Goal: Task Accomplishment & Management: Manage account settings

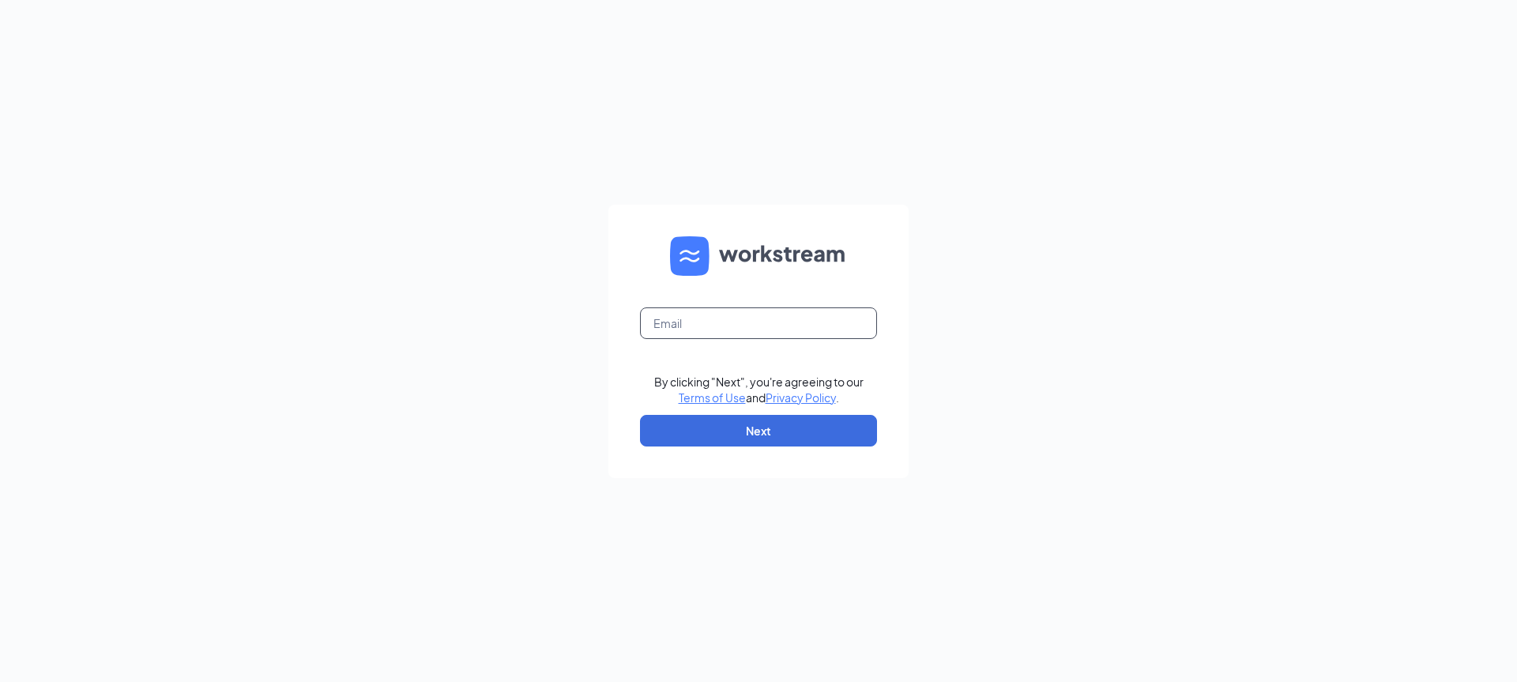
click at [734, 311] on input "text" at bounding box center [758, 323] width 237 height 32
type input "stcarter7@gmail.com"
click at [781, 437] on button "Next" at bounding box center [758, 431] width 237 height 32
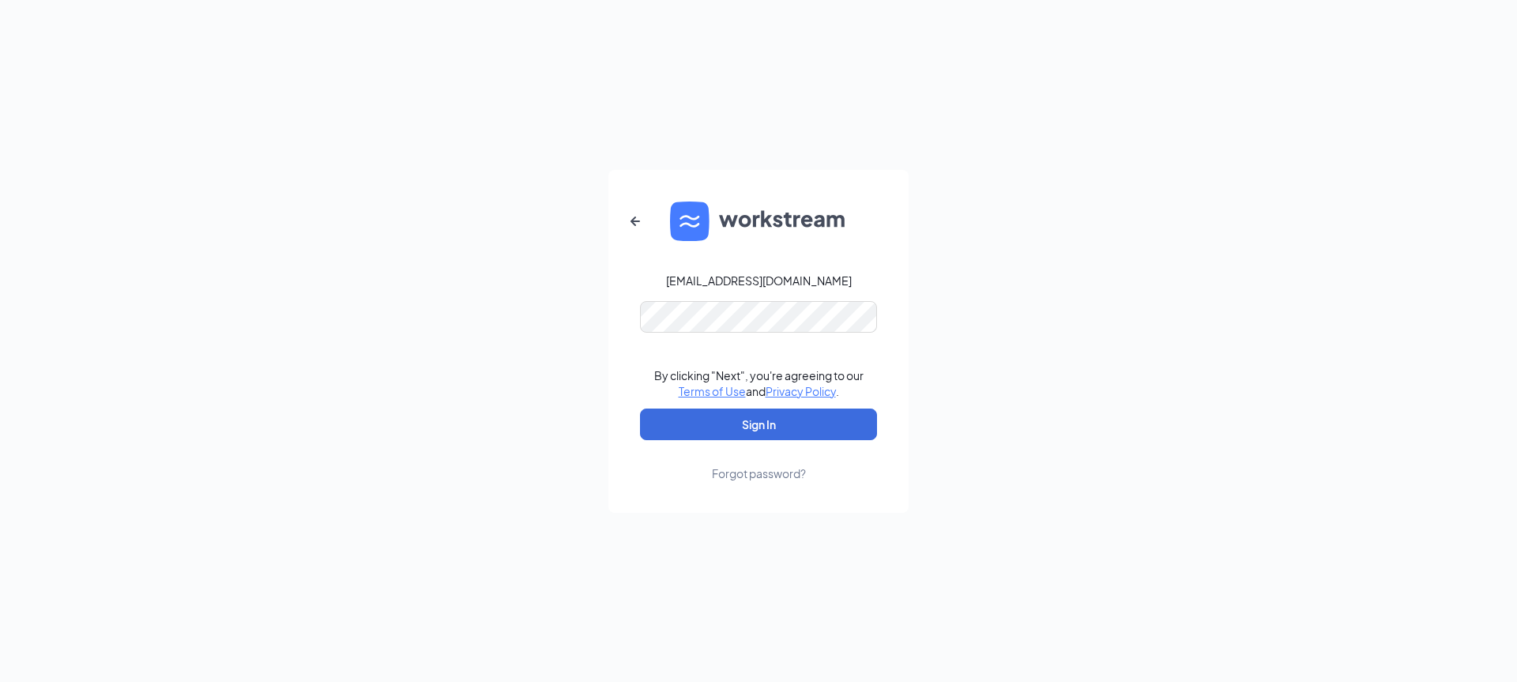
click at [1004, 331] on div "stcarter7@gmail.com By clicking "Next", you're agreeing to our Terms of Use and…" at bounding box center [758, 341] width 1517 height 682
click at [793, 429] on button "Sign In" at bounding box center [758, 425] width 237 height 32
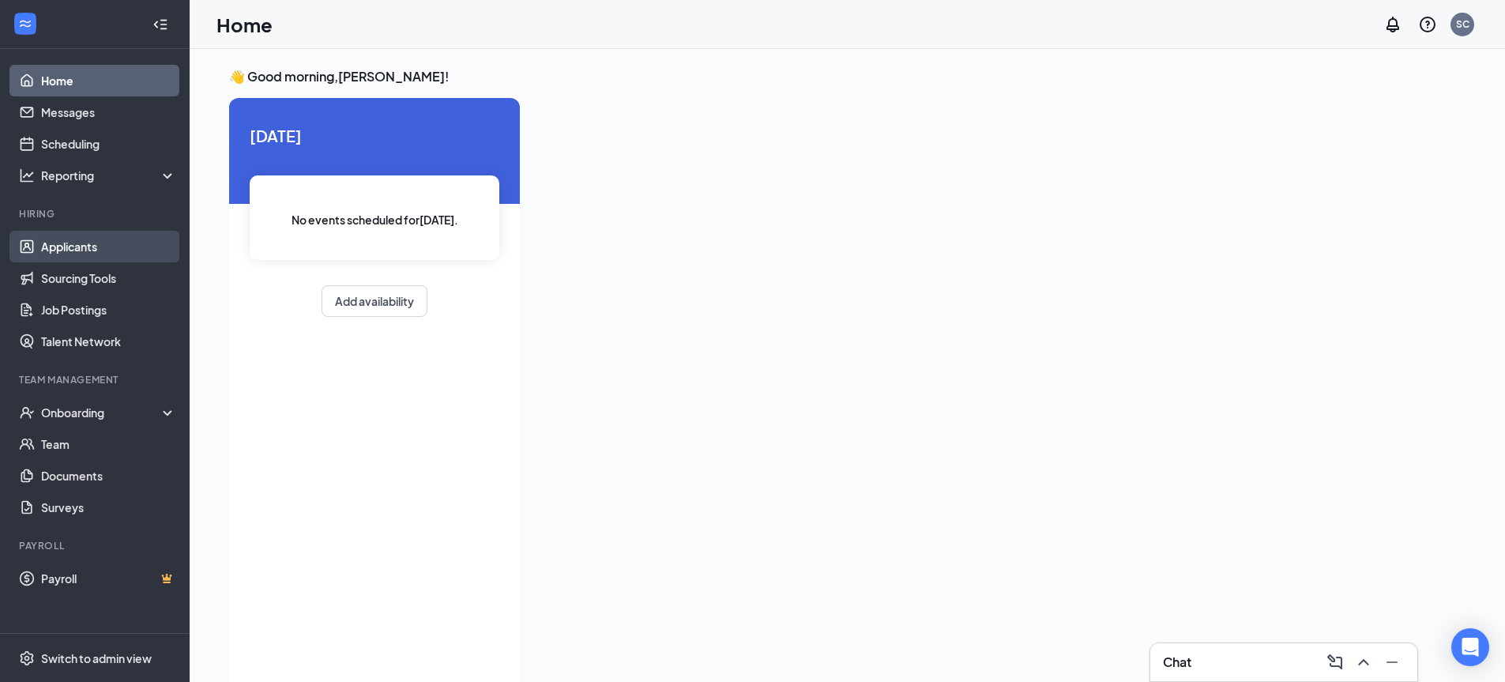
click at [87, 240] on link "Applicants" at bounding box center [108, 247] width 135 height 32
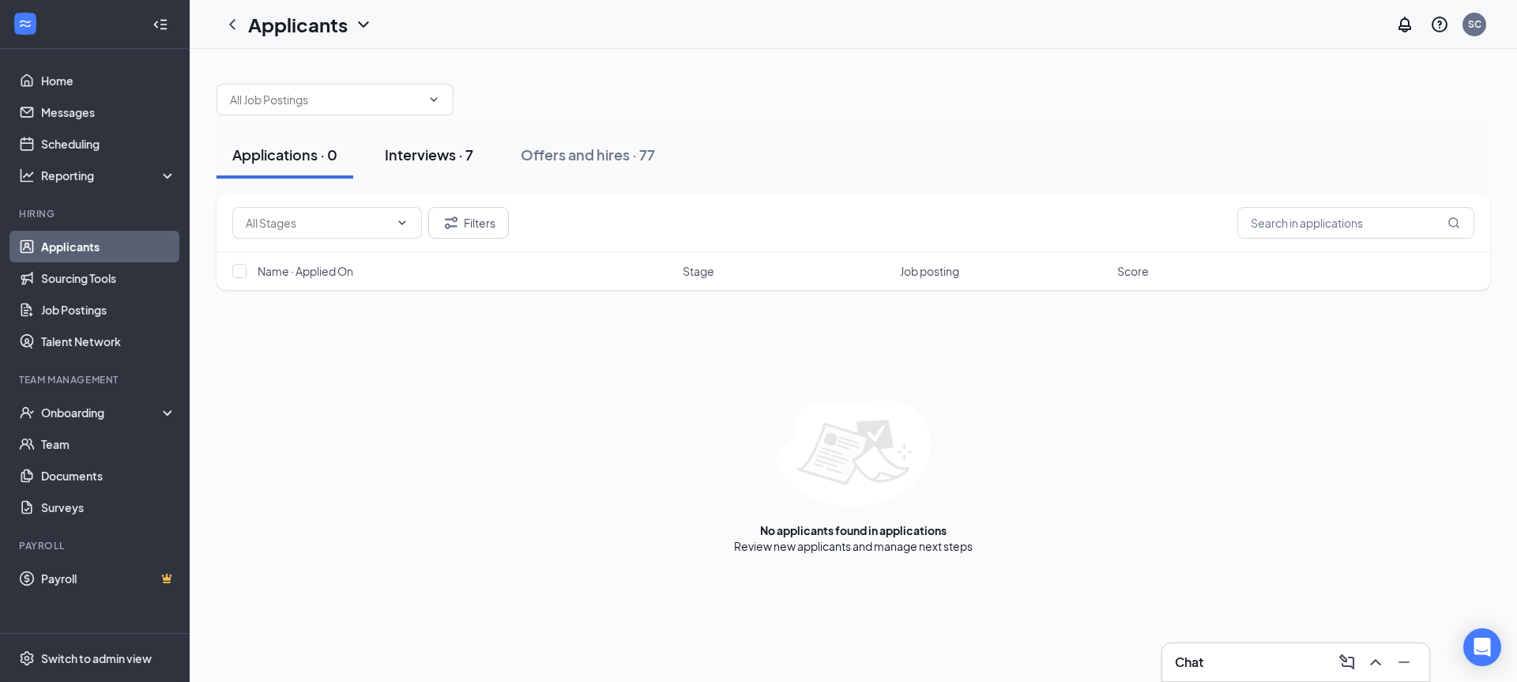
click at [425, 160] on div "Interviews · 7" at bounding box center [429, 155] width 89 height 20
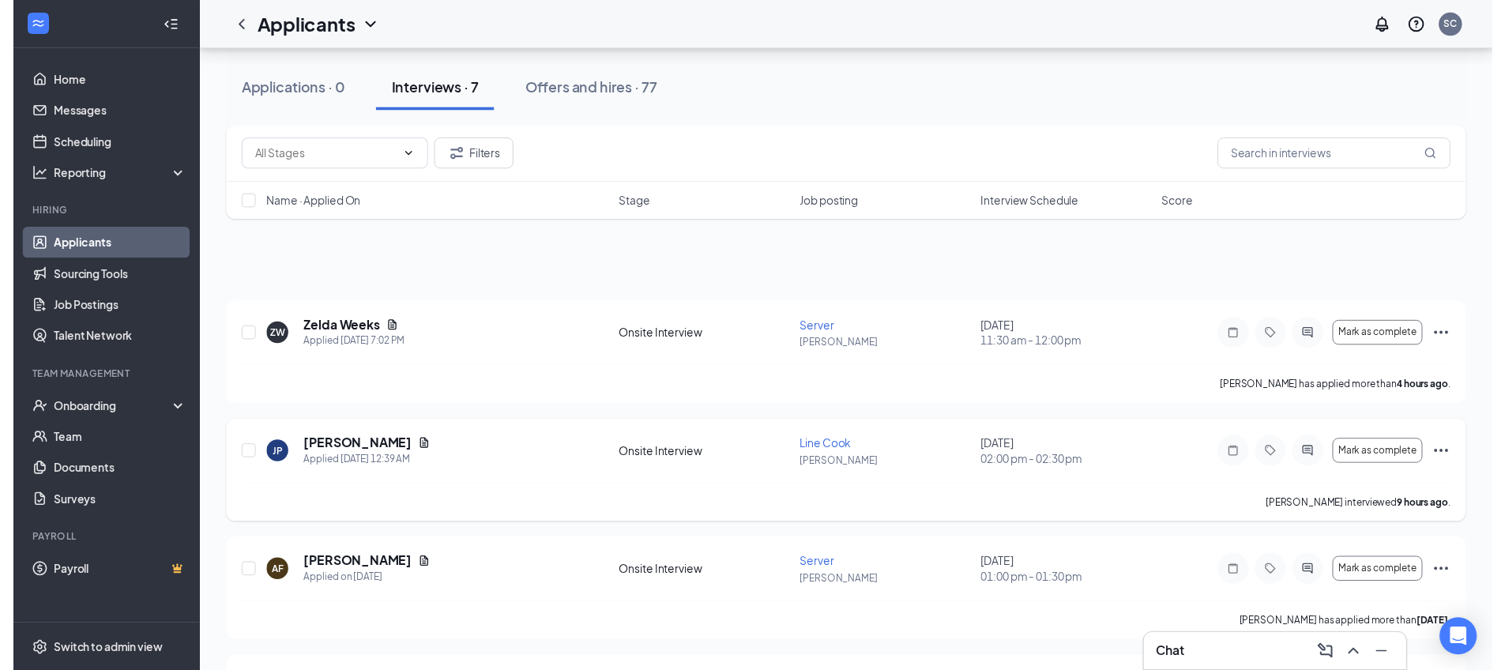
scroll to position [263, 0]
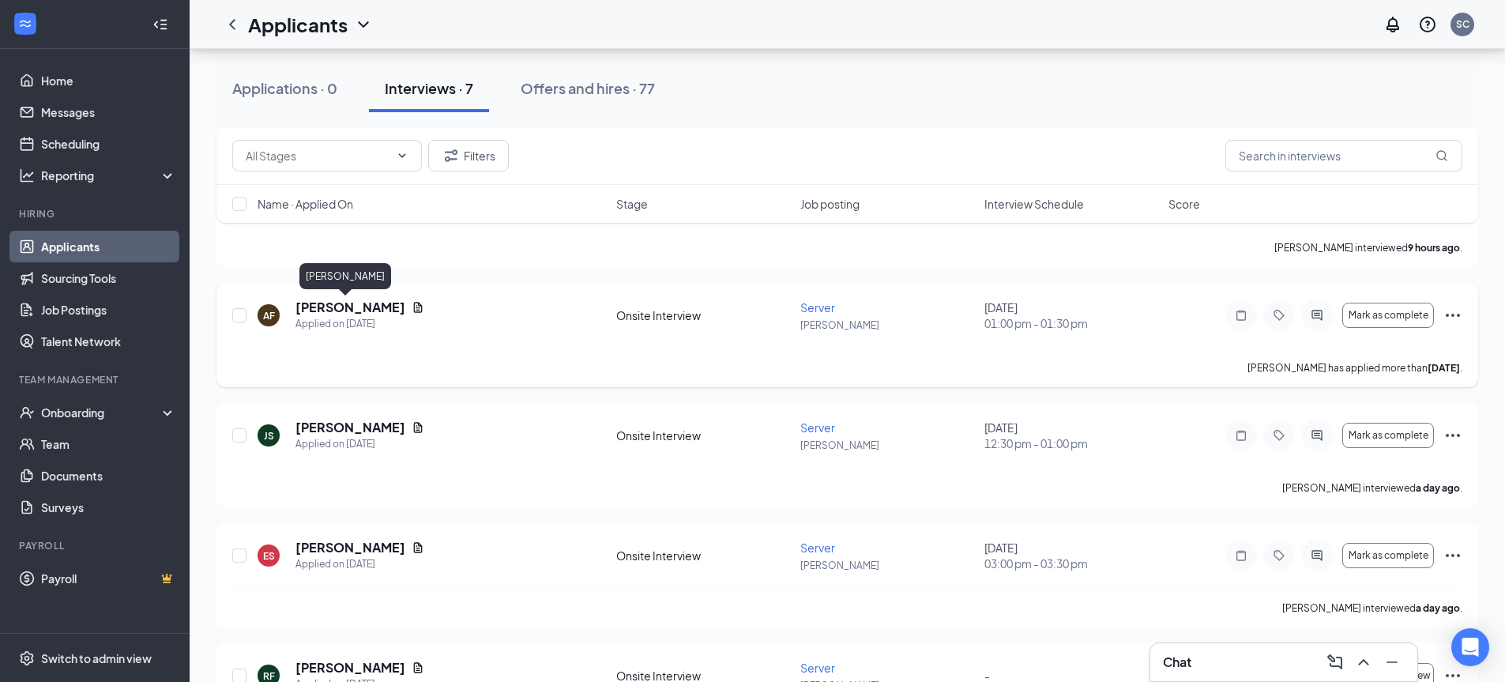
click at [326, 303] on h5 "[PERSON_NAME]" at bounding box center [351, 307] width 110 height 17
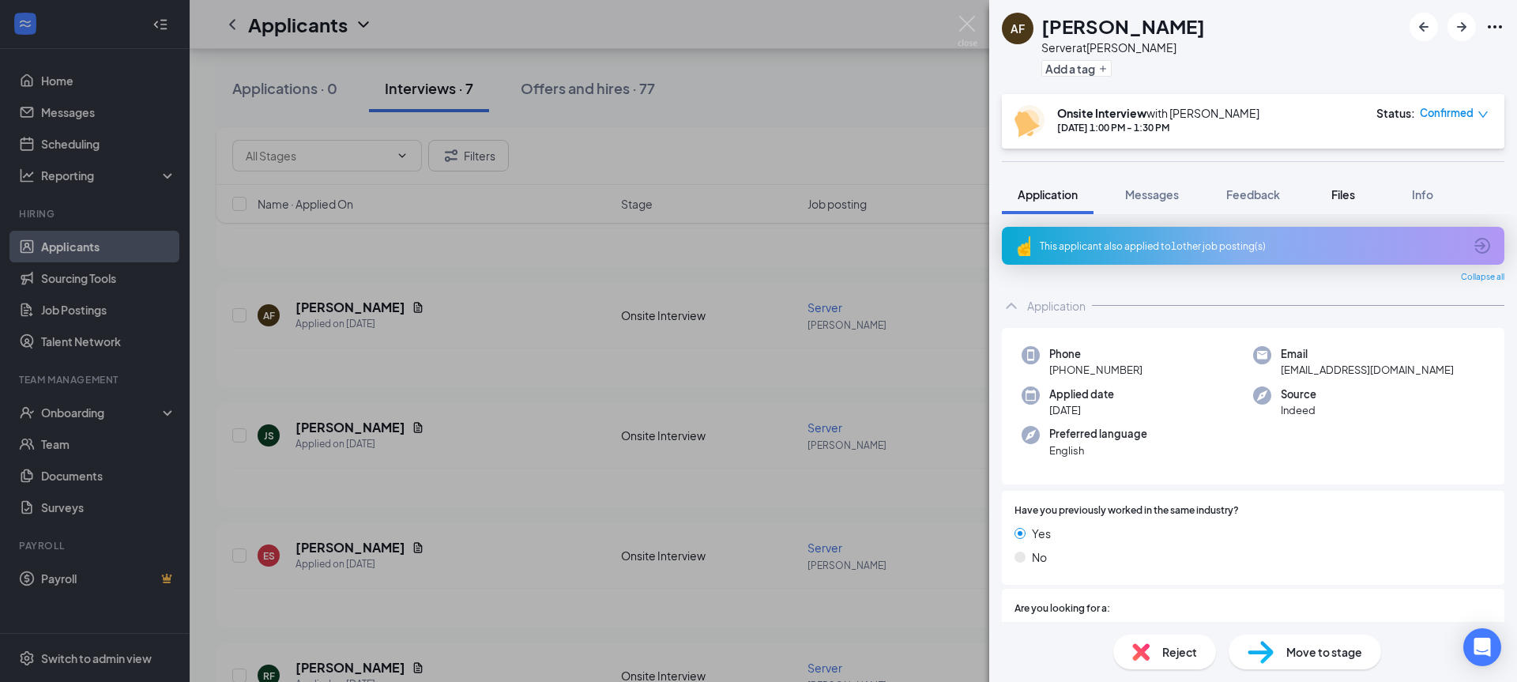
click at [1347, 198] on span "Files" at bounding box center [1344, 194] width 24 height 14
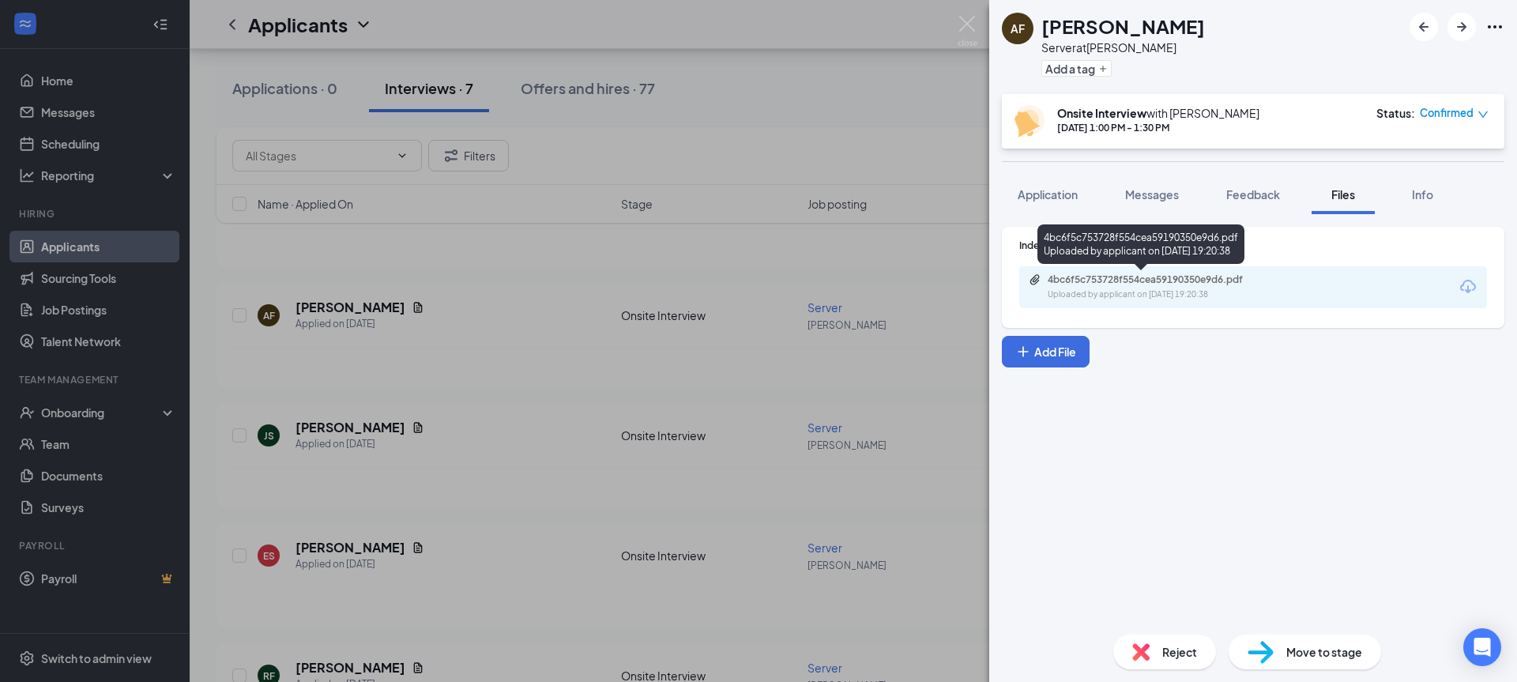
click at [1084, 274] on div "4bc6f5c753728f554cea59190350e9d6.pdf" at bounding box center [1158, 279] width 221 height 13
click at [968, 20] on img at bounding box center [968, 31] width 20 height 31
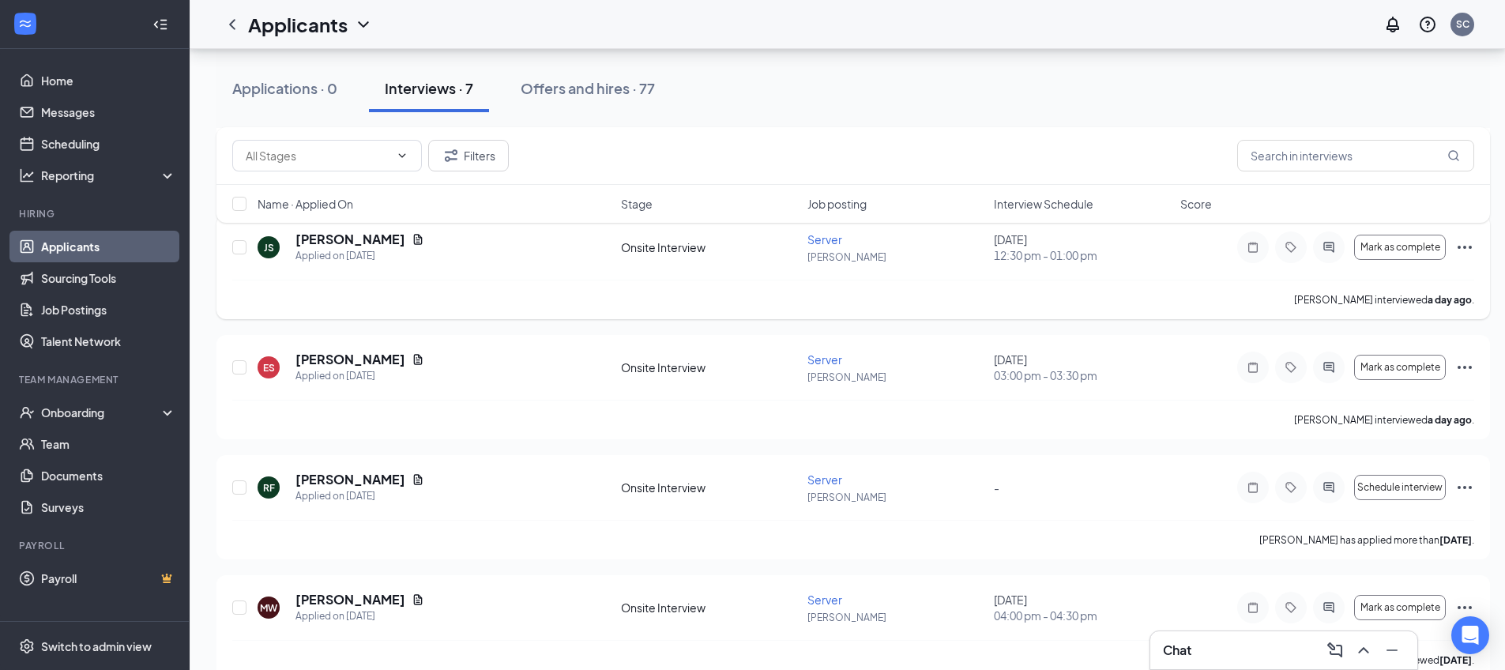
scroll to position [480, 0]
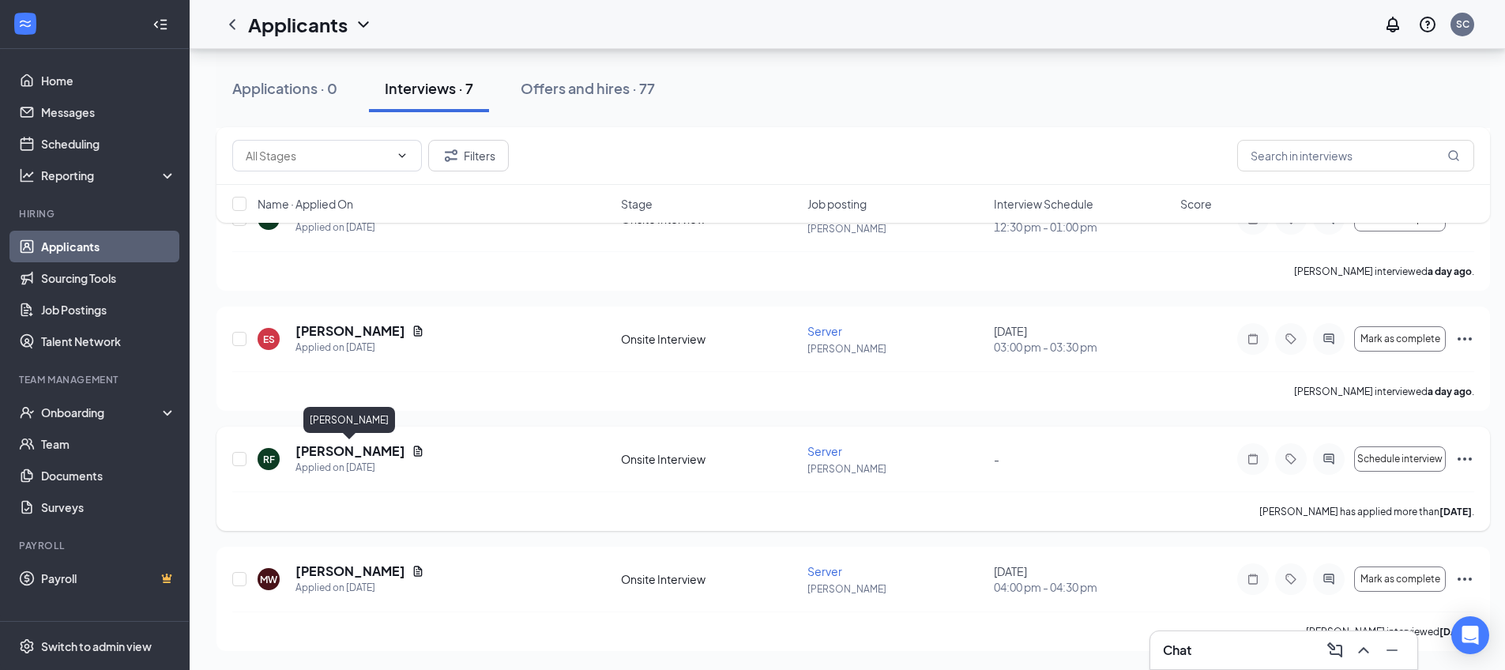
click at [375, 446] on h5 "[PERSON_NAME]" at bounding box center [351, 451] width 110 height 17
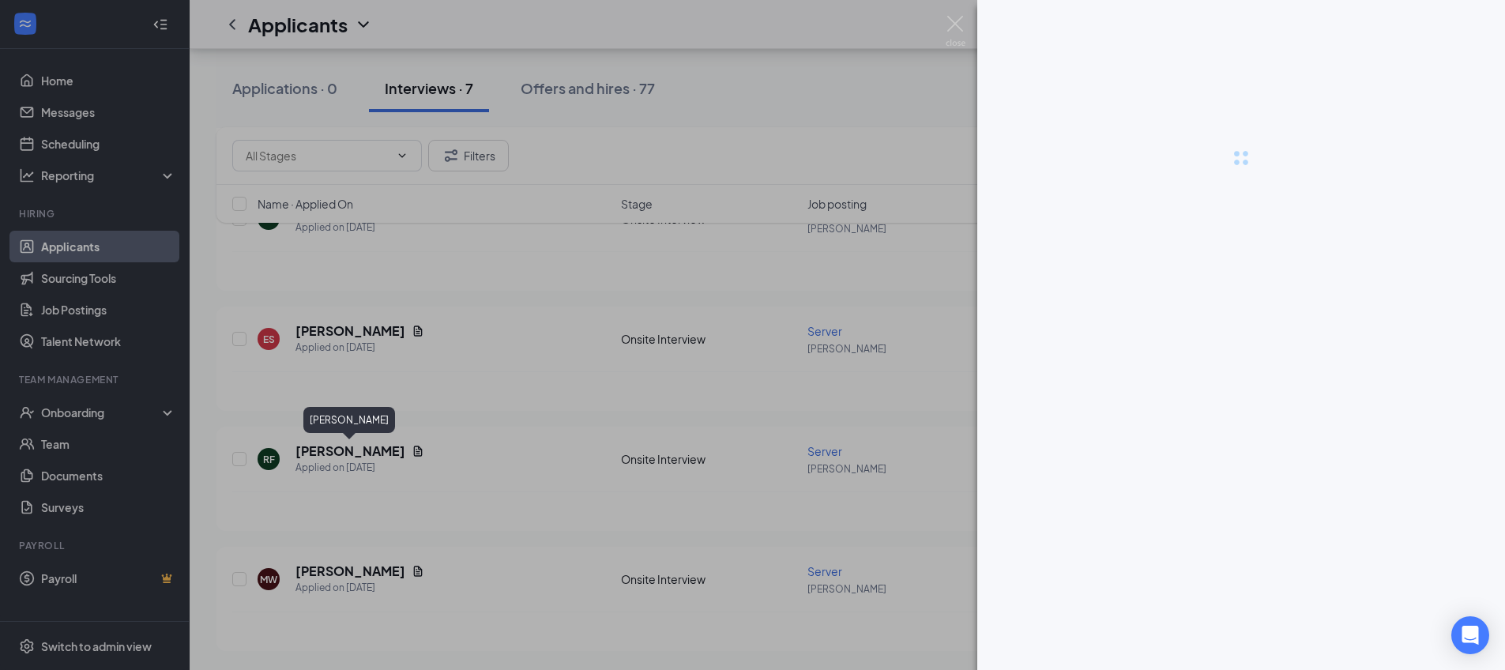
scroll to position [468, 0]
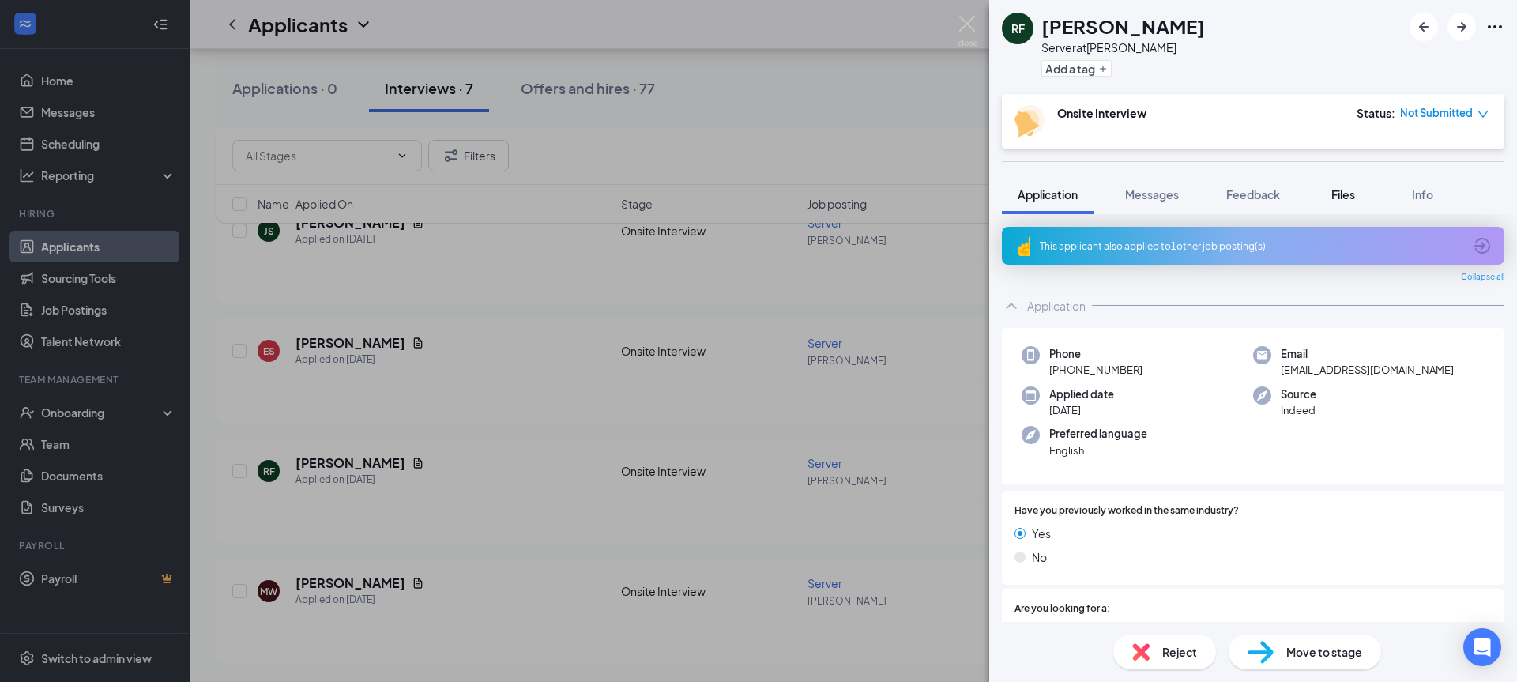
click at [1347, 201] on span "Files" at bounding box center [1344, 194] width 24 height 14
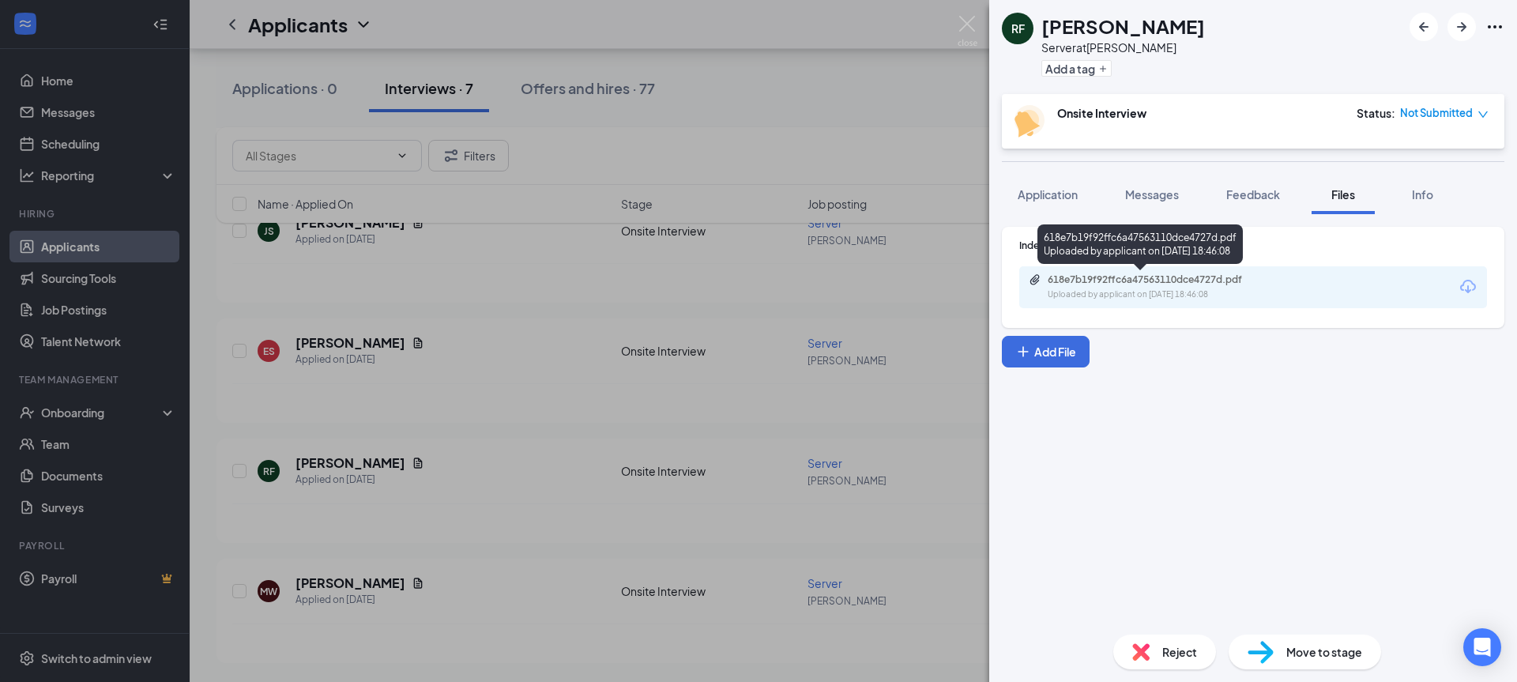
click at [1135, 280] on div "618e7b19f92ffc6a47563110dce4727d.pdf" at bounding box center [1158, 279] width 221 height 13
click at [967, 13] on div "RF [PERSON_NAME] Server at [PERSON_NAME] Add a tag Onsite Interview Status : No…" at bounding box center [758, 341] width 1517 height 682
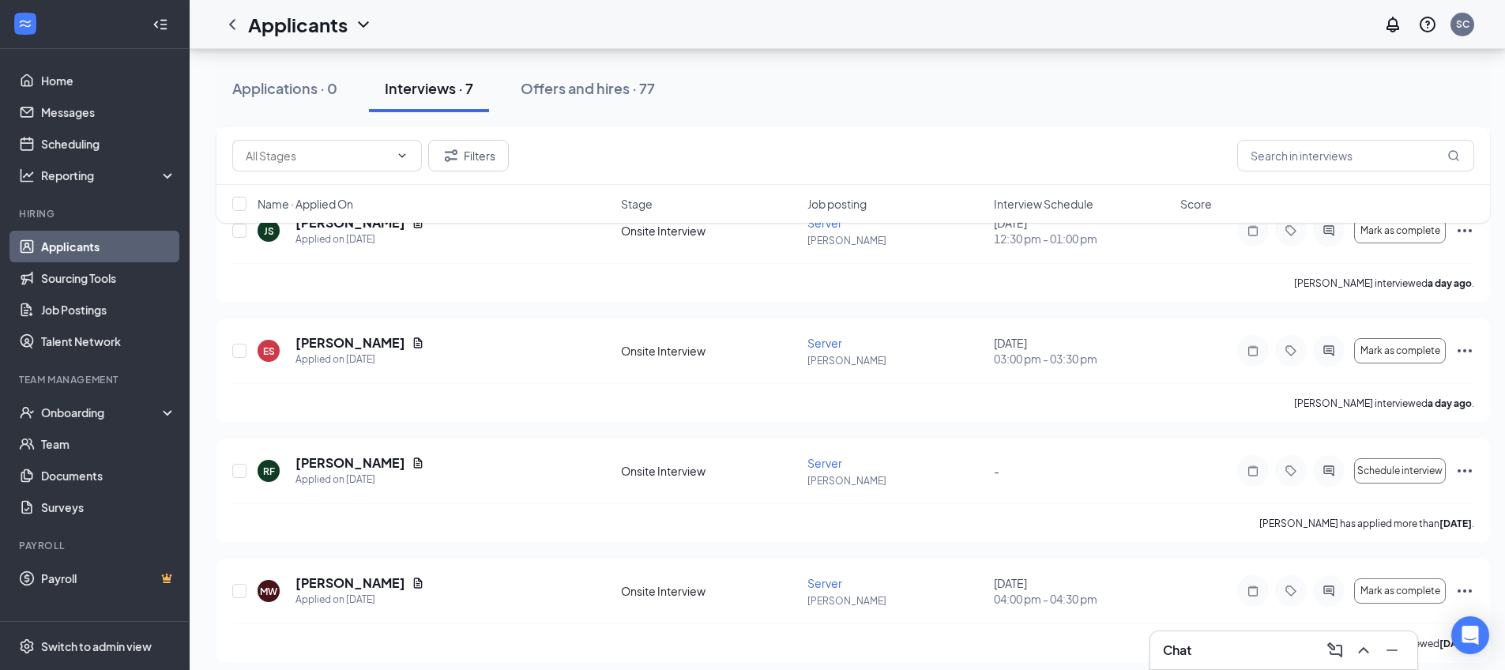
click at [963, 32] on div "Applicants SC" at bounding box center [848, 24] width 1316 height 49
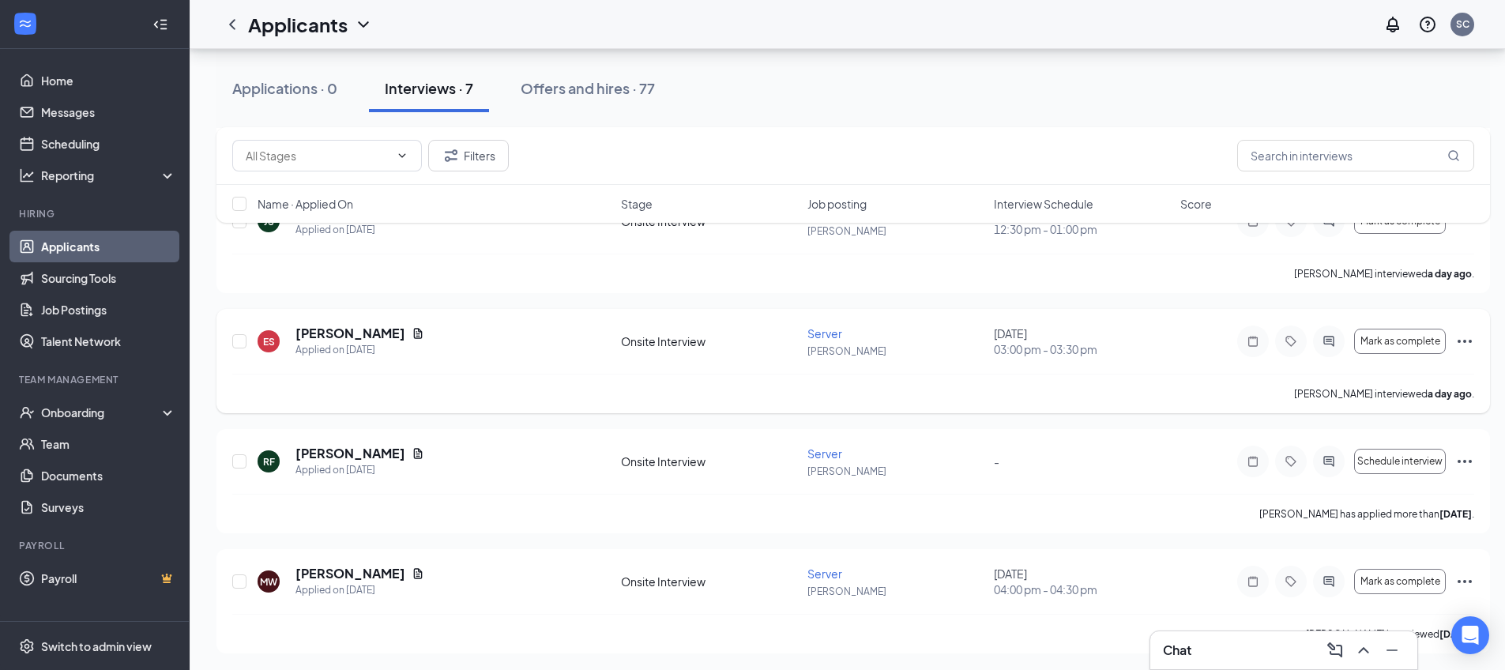
scroll to position [480, 0]
click at [1361, 650] on icon "ChevronUp" at bounding box center [1363, 650] width 10 height 6
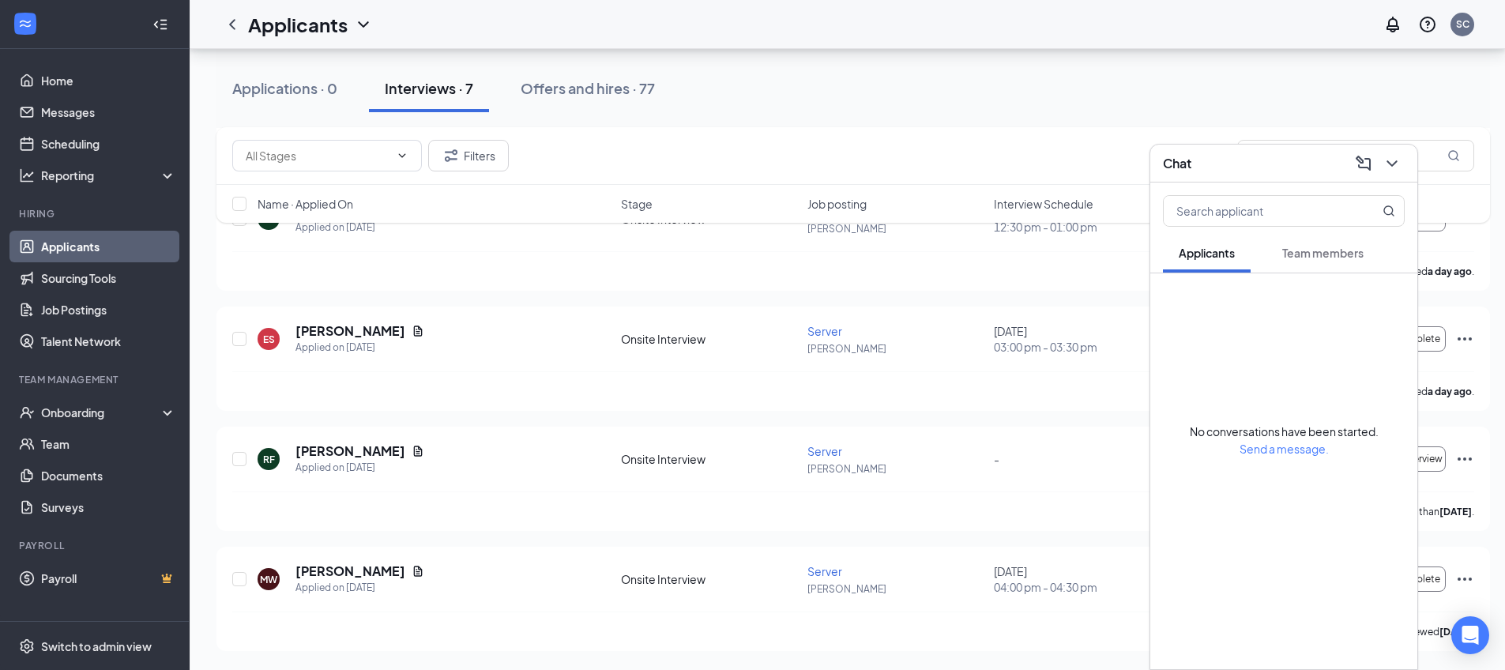
click at [1308, 250] on span "Team members" at bounding box center [1323, 253] width 81 height 14
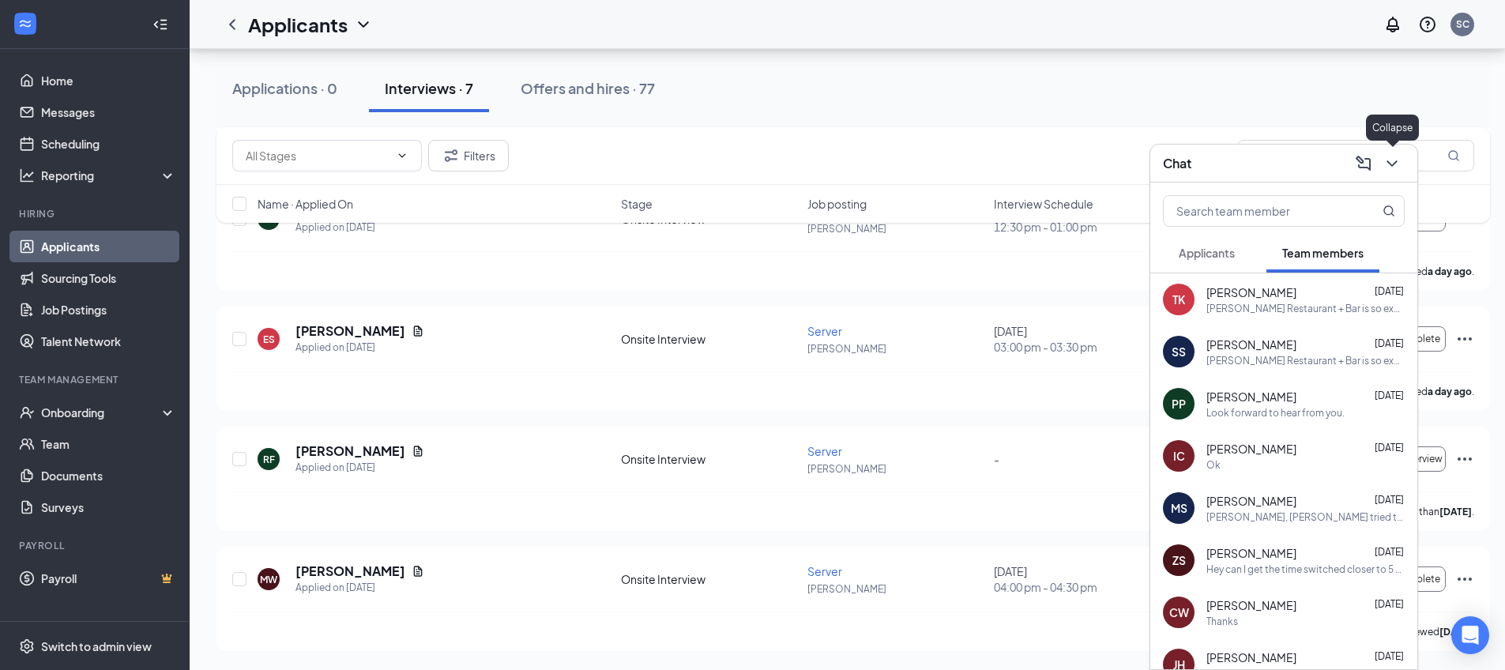
click at [1399, 154] on icon "ChevronDown" at bounding box center [1392, 163] width 19 height 19
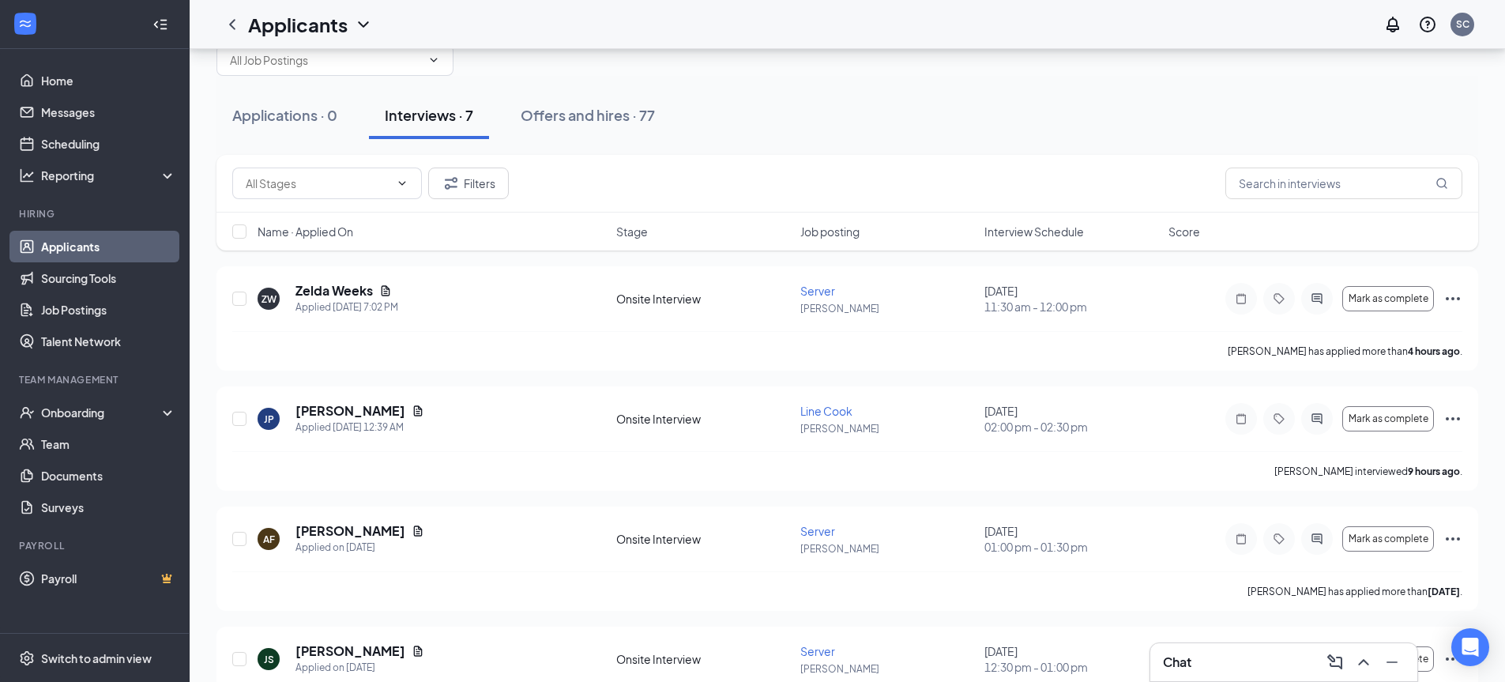
scroll to position [28, 0]
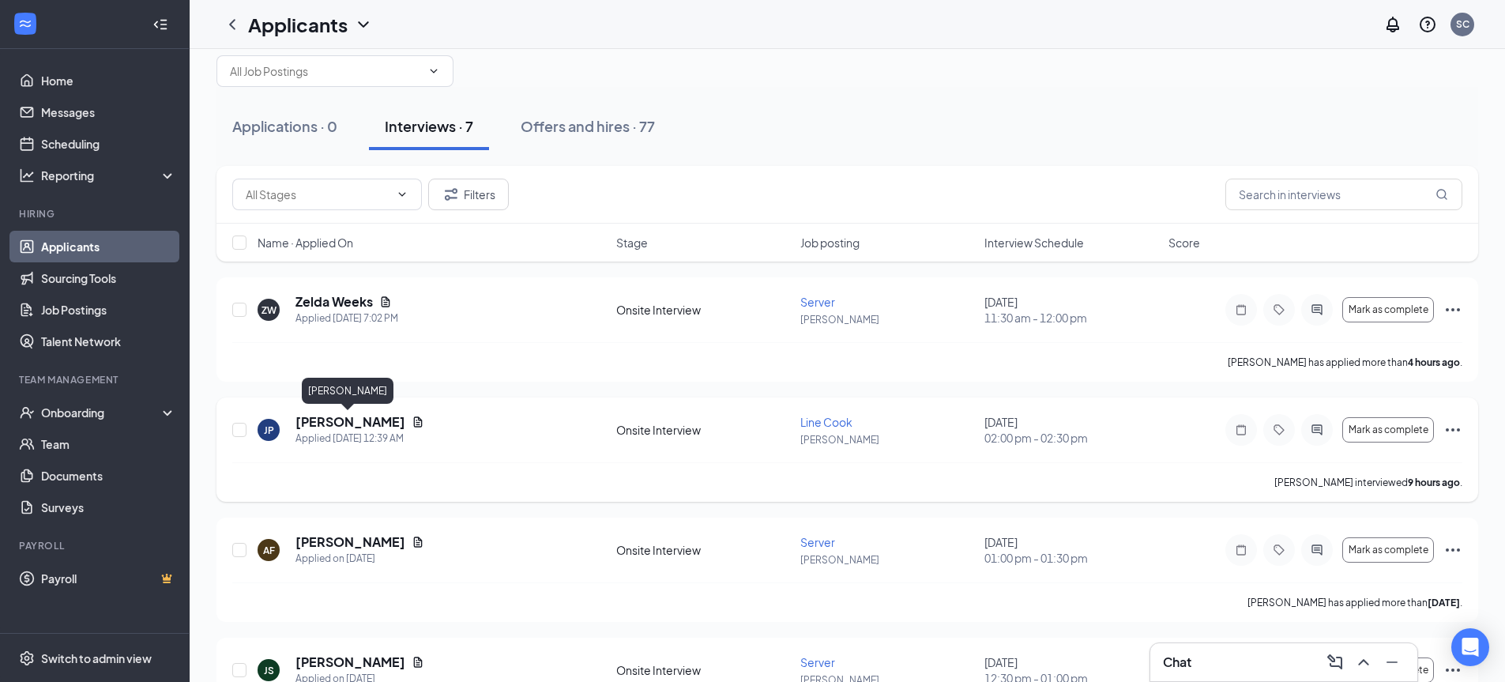
click at [368, 418] on h5 "[PERSON_NAME]" at bounding box center [351, 421] width 110 height 17
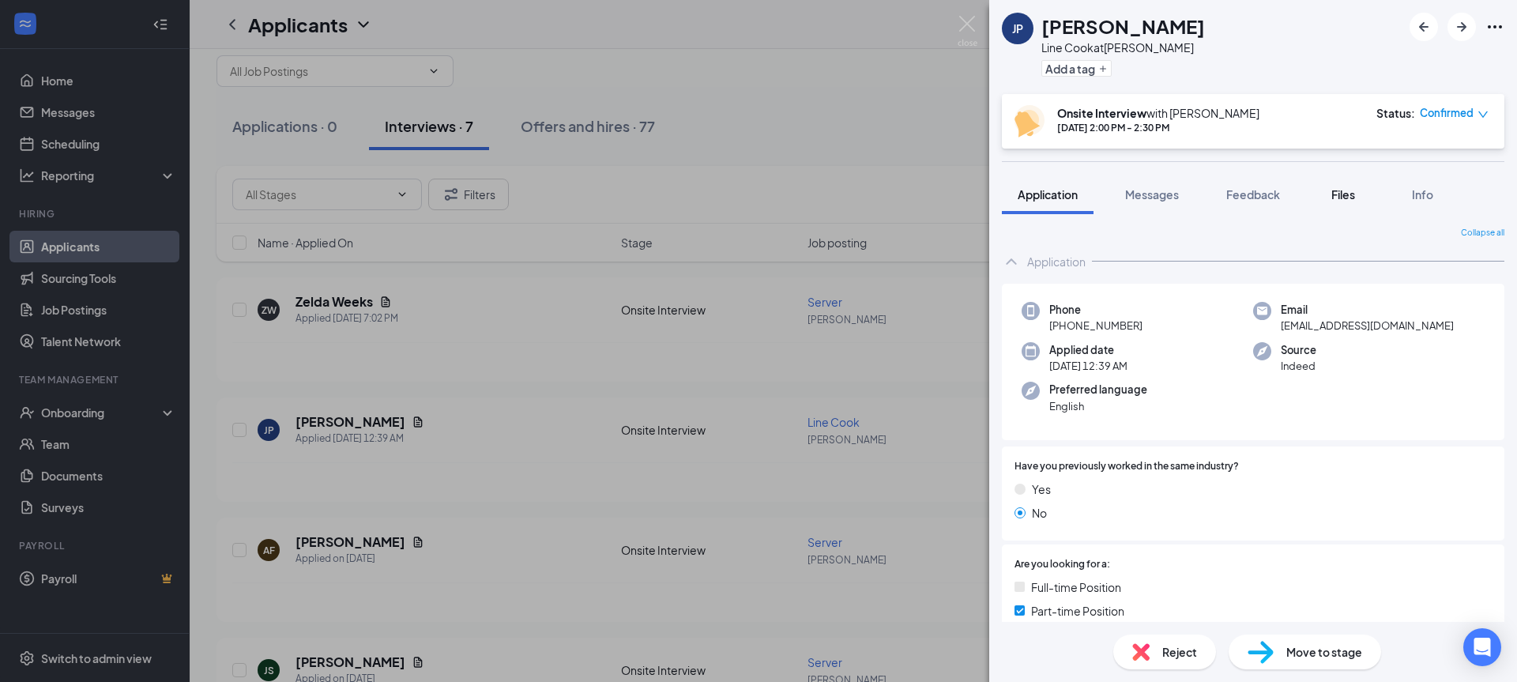
click at [1343, 187] on span "Files" at bounding box center [1344, 194] width 24 height 14
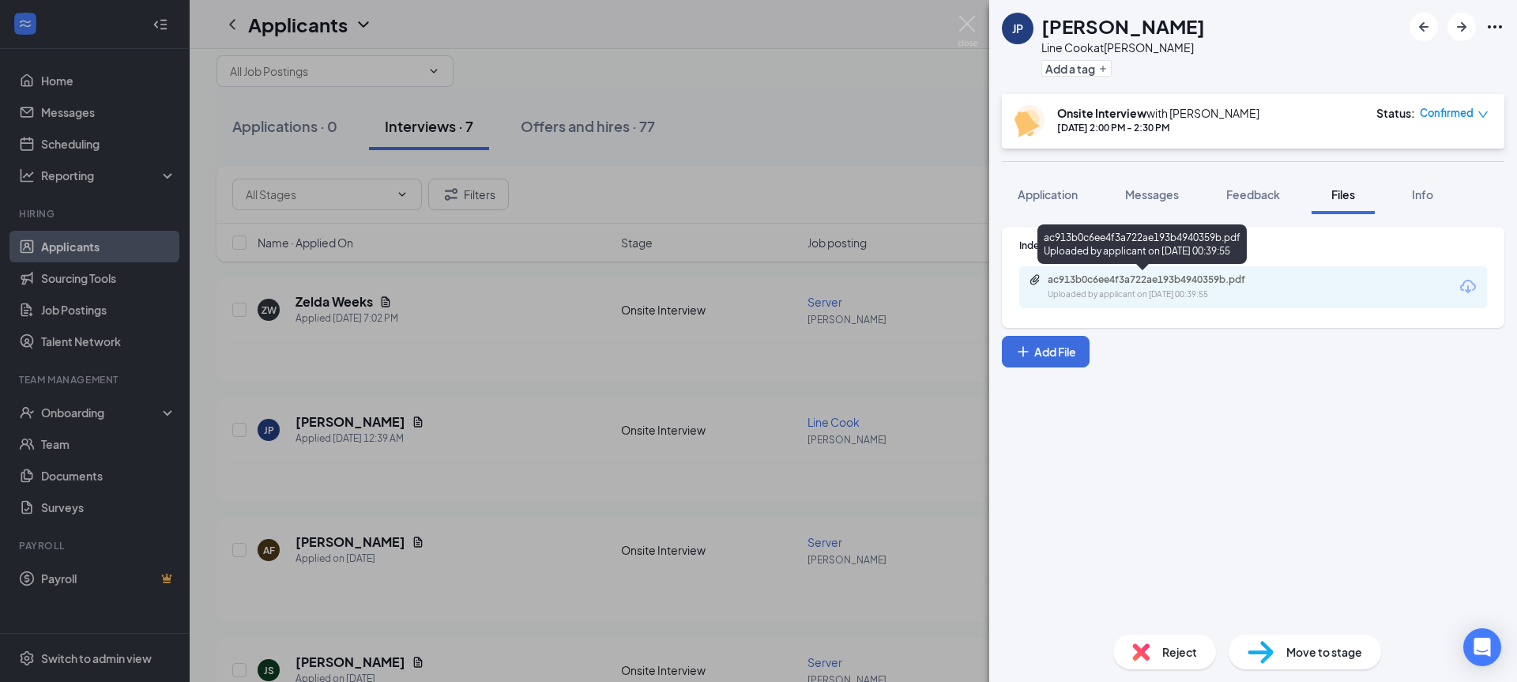
click at [1151, 282] on div "ac913b0c6ee4f3a722ae193b4940359b.pdf" at bounding box center [1158, 279] width 221 height 13
click at [972, 27] on img at bounding box center [968, 31] width 20 height 31
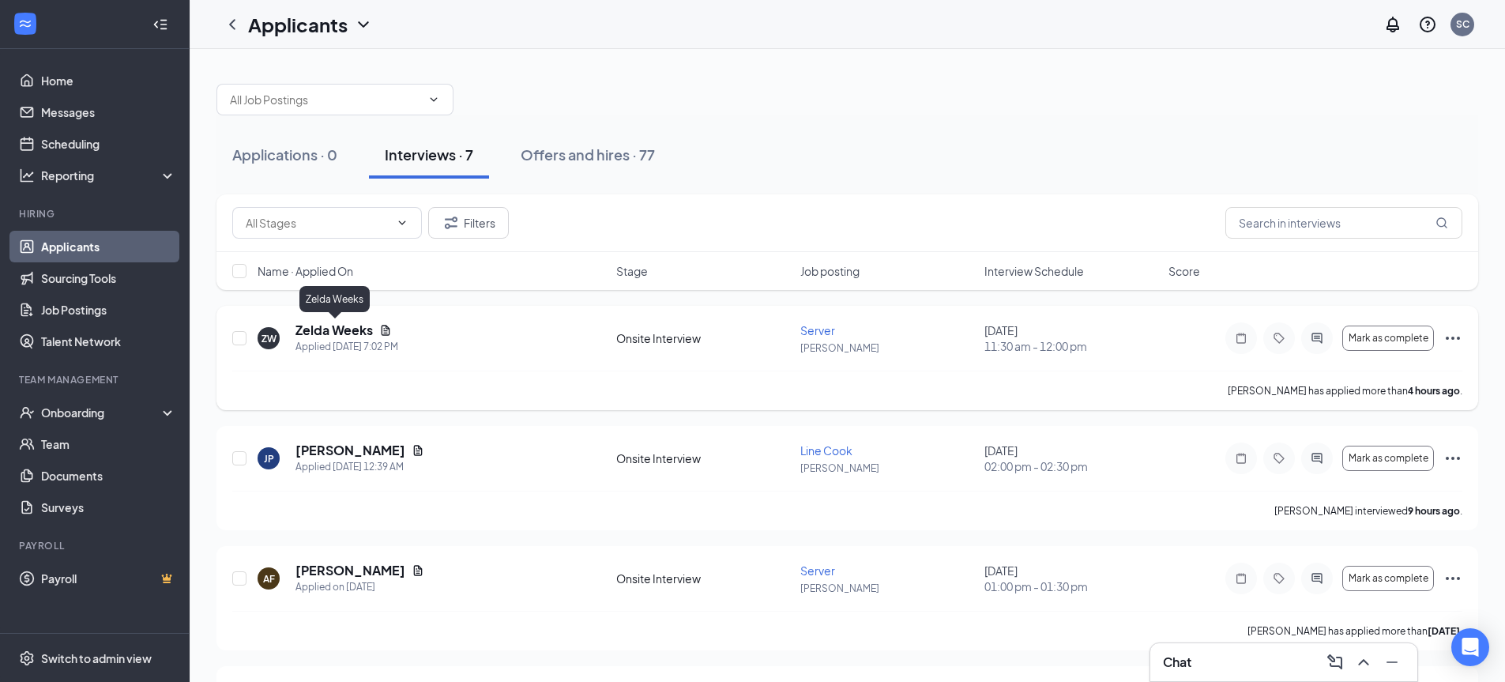
click at [357, 329] on h5 "Zelda Weeks" at bounding box center [334, 330] width 77 height 17
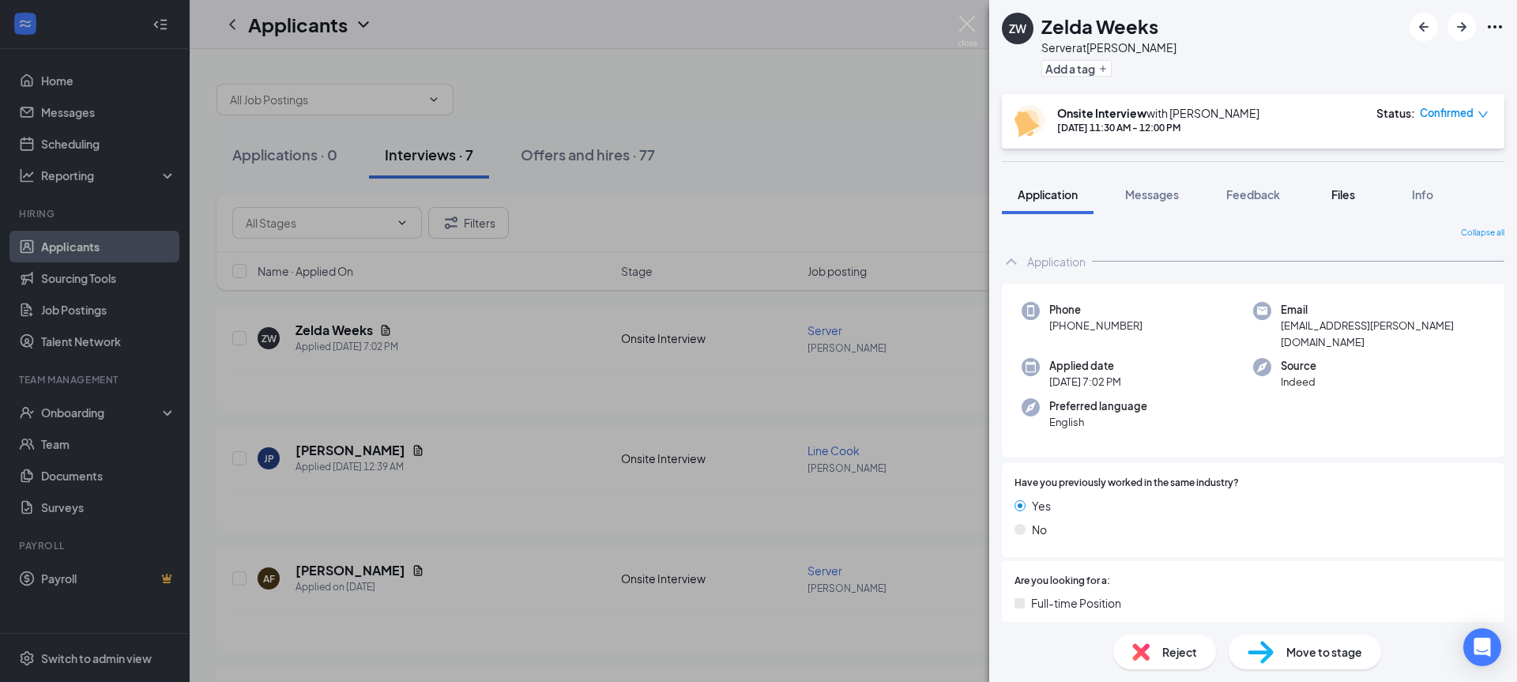
click at [1346, 194] on span "Files" at bounding box center [1344, 194] width 24 height 14
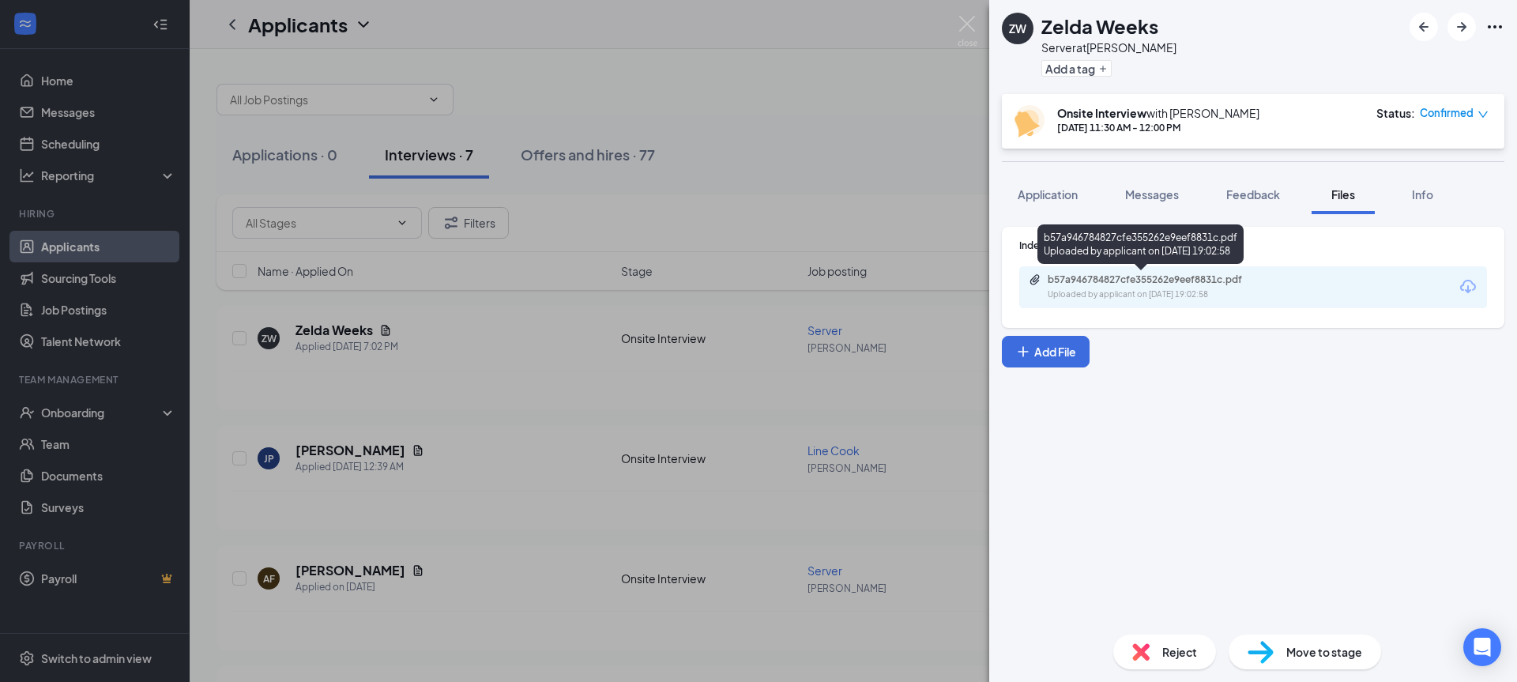
click at [1098, 279] on div "b57a946784827cfe355262e9eef8831c.pdf" at bounding box center [1158, 279] width 221 height 13
click at [971, 20] on img at bounding box center [968, 31] width 20 height 31
